Goal: Transaction & Acquisition: Book appointment/travel/reservation

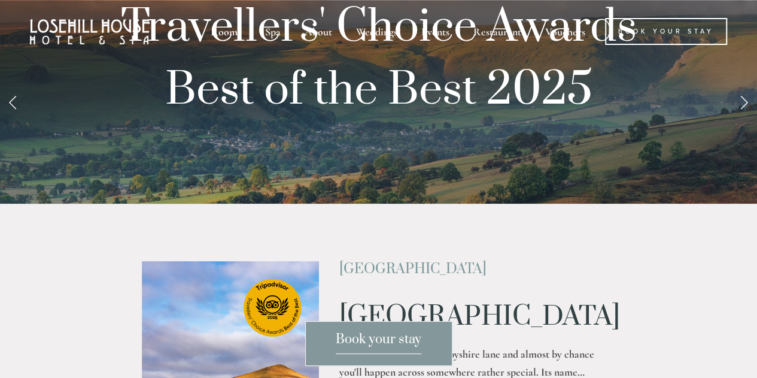
click at [390, 331] on span "Book your stay" at bounding box center [379, 342] width 86 height 23
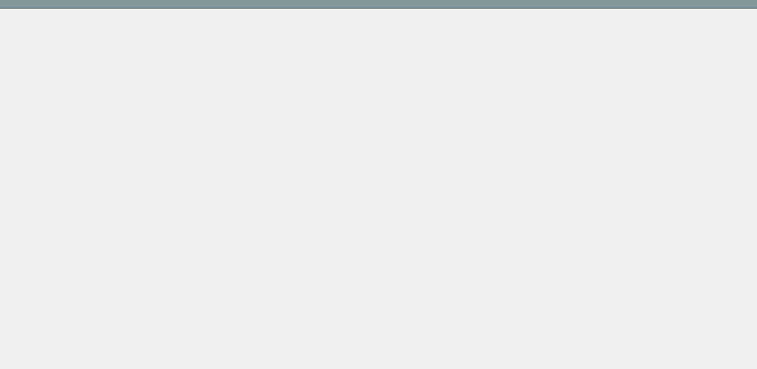
scroll to position [63, 0]
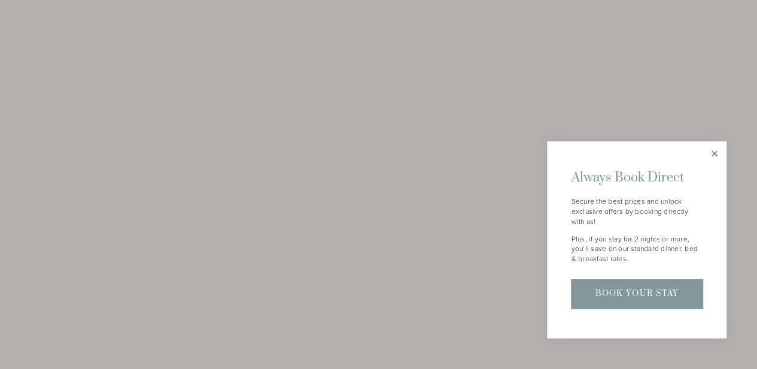
click at [715, 153] on link "Close" at bounding box center [714, 153] width 21 height 21
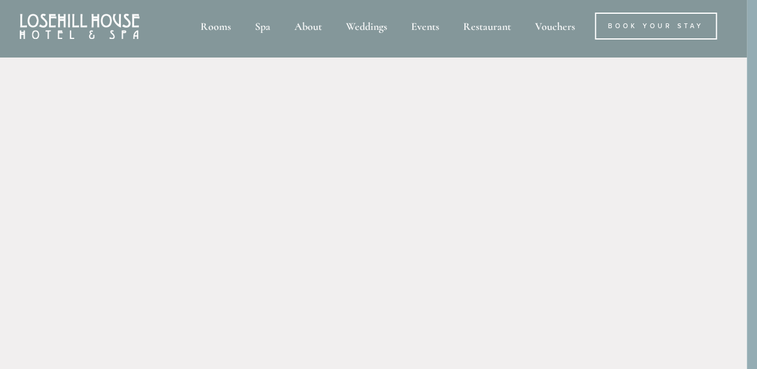
scroll to position [5, 10]
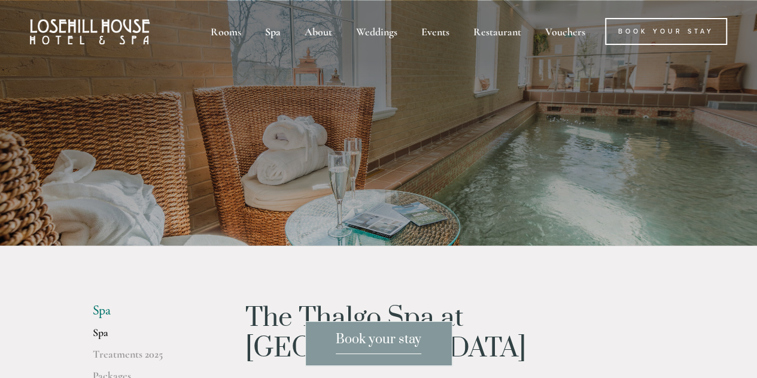
click at [98, 24] on img at bounding box center [90, 31] width 120 height 25
